Goal: Information Seeking & Learning: Learn about a topic

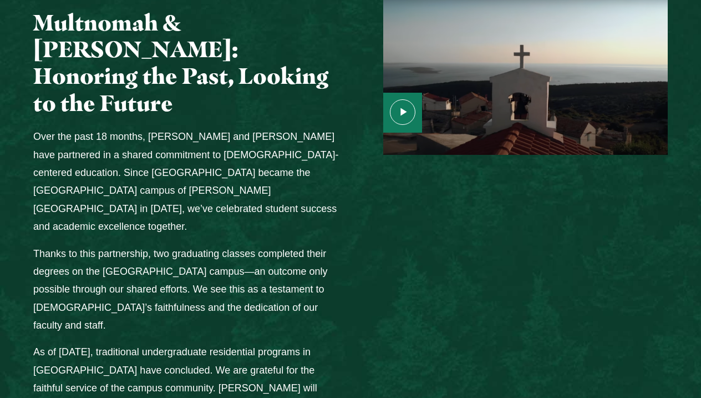
scroll to position [1418, 0]
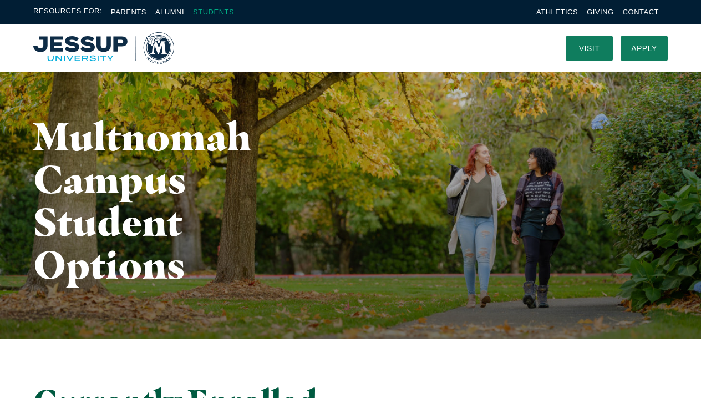
click at [215, 12] on link "Students" at bounding box center [213, 12] width 41 height 8
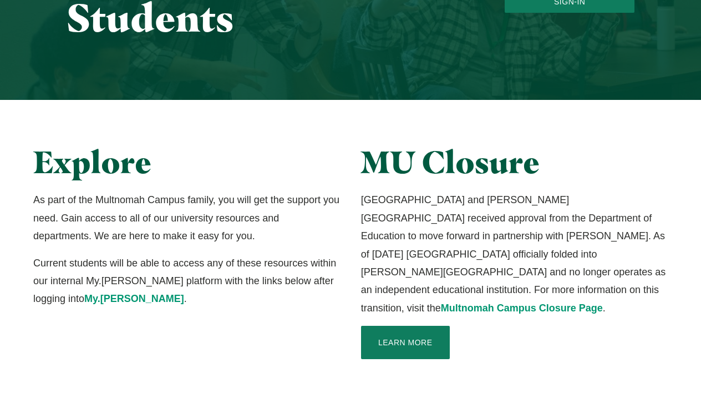
scroll to position [182, 0]
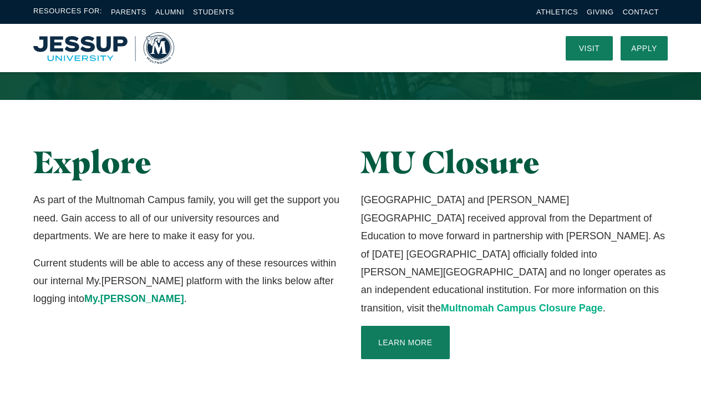
click at [489, 302] on link "Multnomah Campus Closure Page" at bounding box center [522, 307] width 162 height 11
